Goal: Navigation & Orientation: Find specific page/section

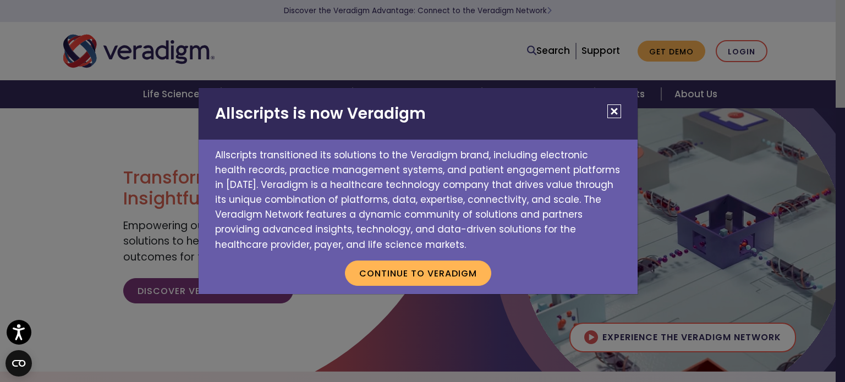
click at [615, 112] on button "Close" at bounding box center [614, 111] width 14 height 14
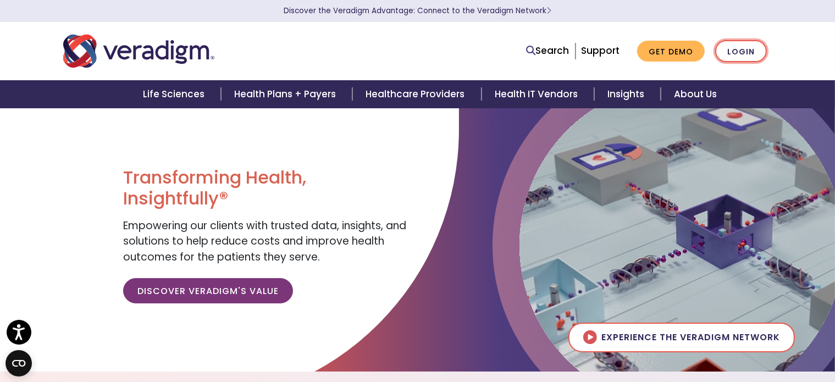
click at [740, 52] on link "Login" at bounding box center [742, 51] width 52 height 23
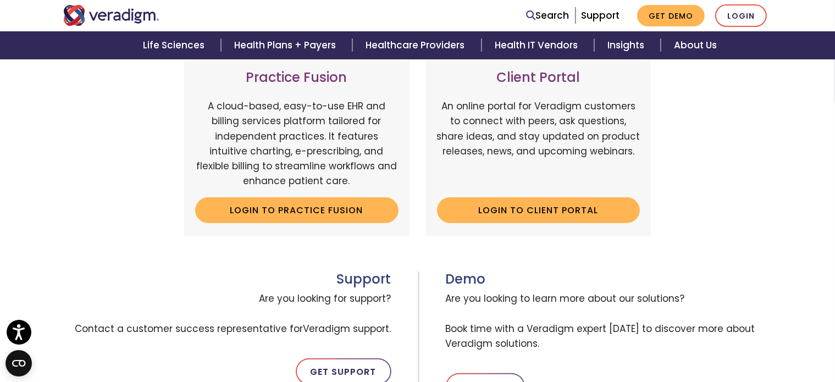
scroll to position [396, 0]
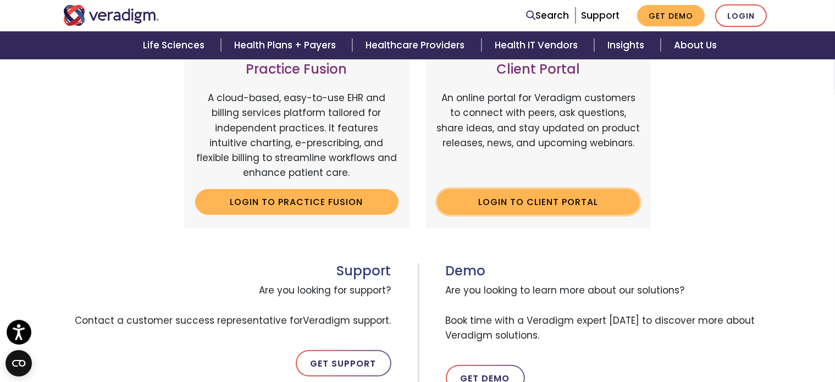
click at [577, 197] on link "Login to Client Portal" at bounding box center [538, 201] width 203 height 25
